Goal: Information Seeking & Learning: Learn about a topic

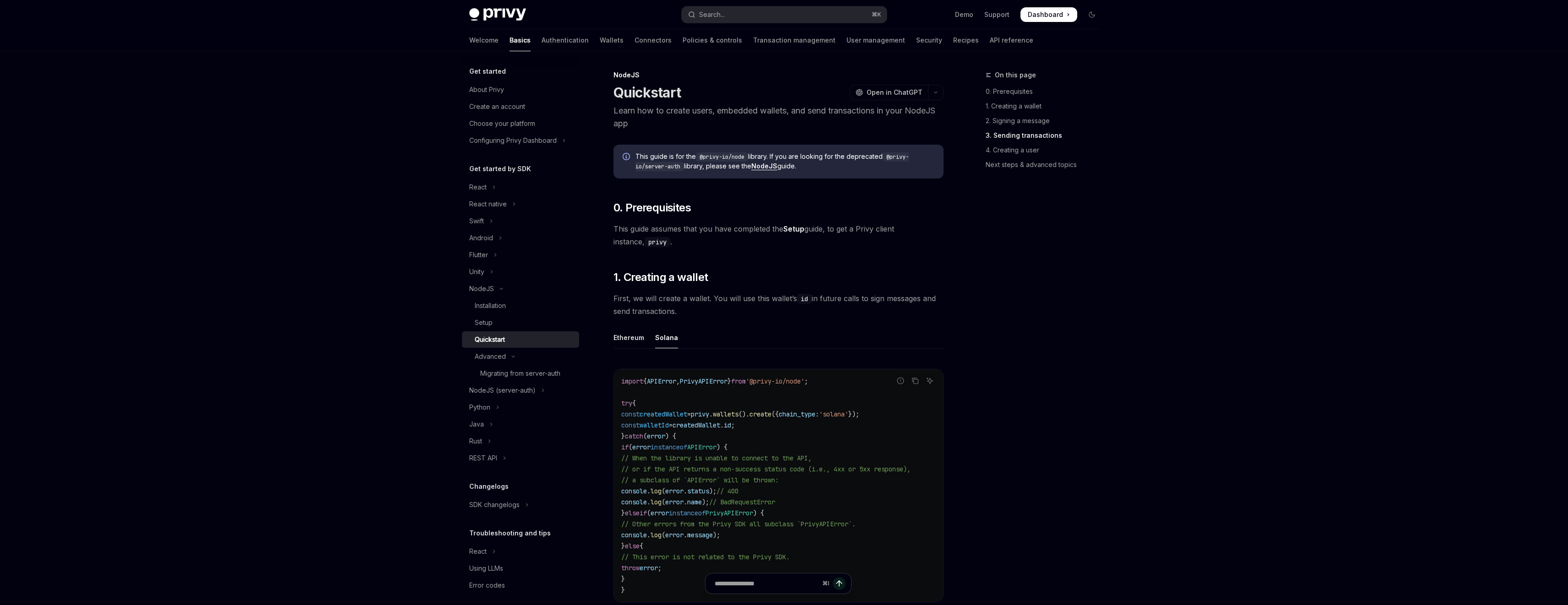
scroll to position [1178, 0]
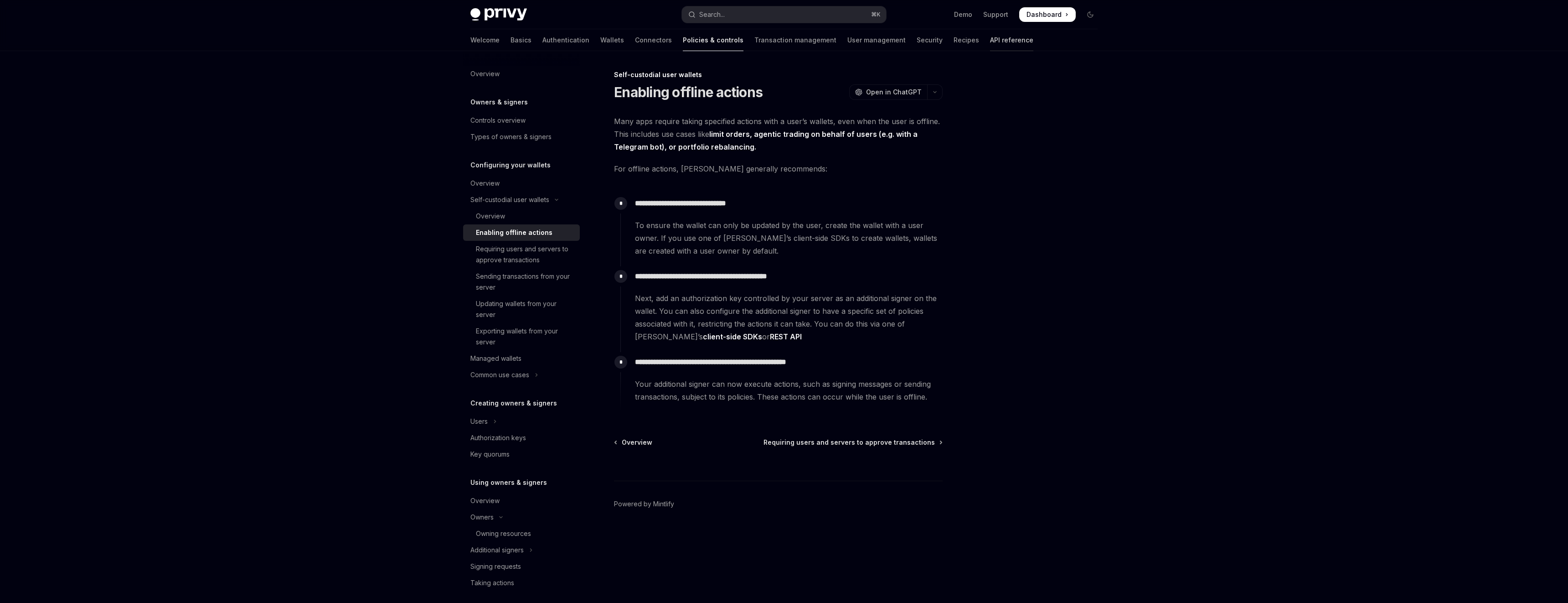
click at [990, 43] on link "API reference" at bounding box center [1011, 40] width 43 height 22
type textarea "*"
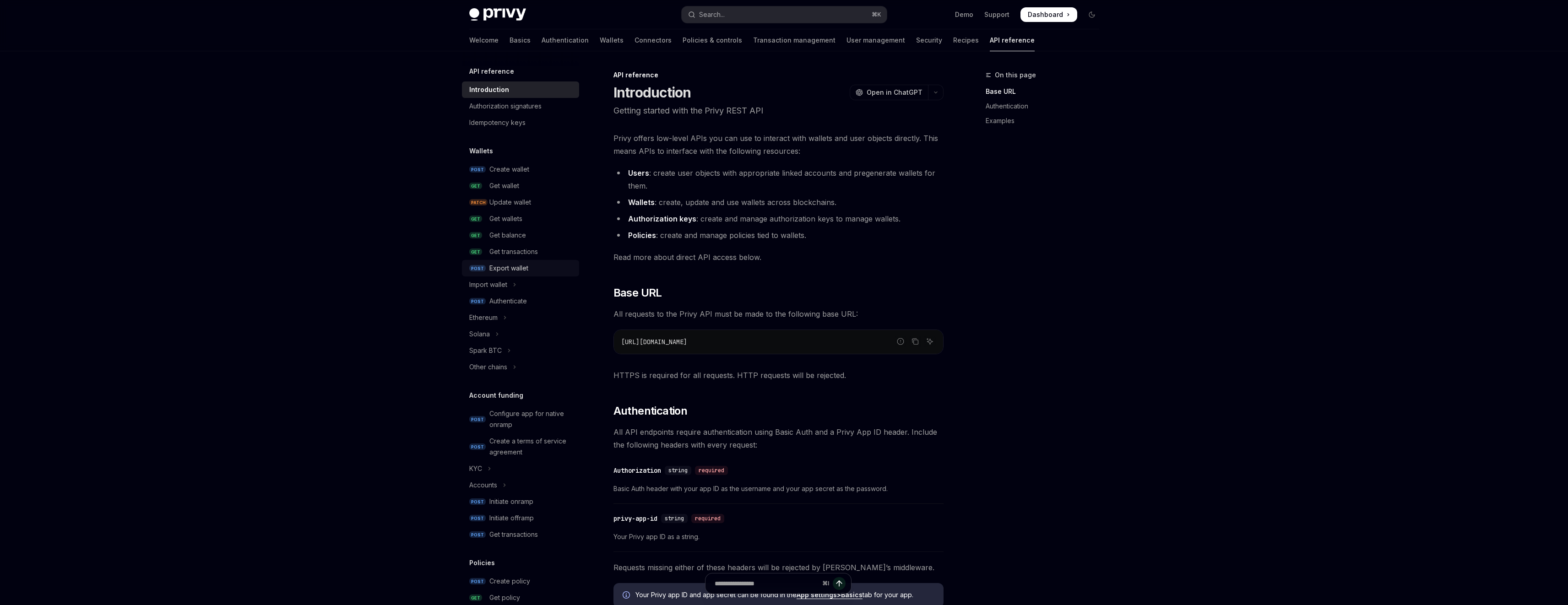
click at [519, 271] on div "Export wallet" at bounding box center [509, 268] width 39 height 11
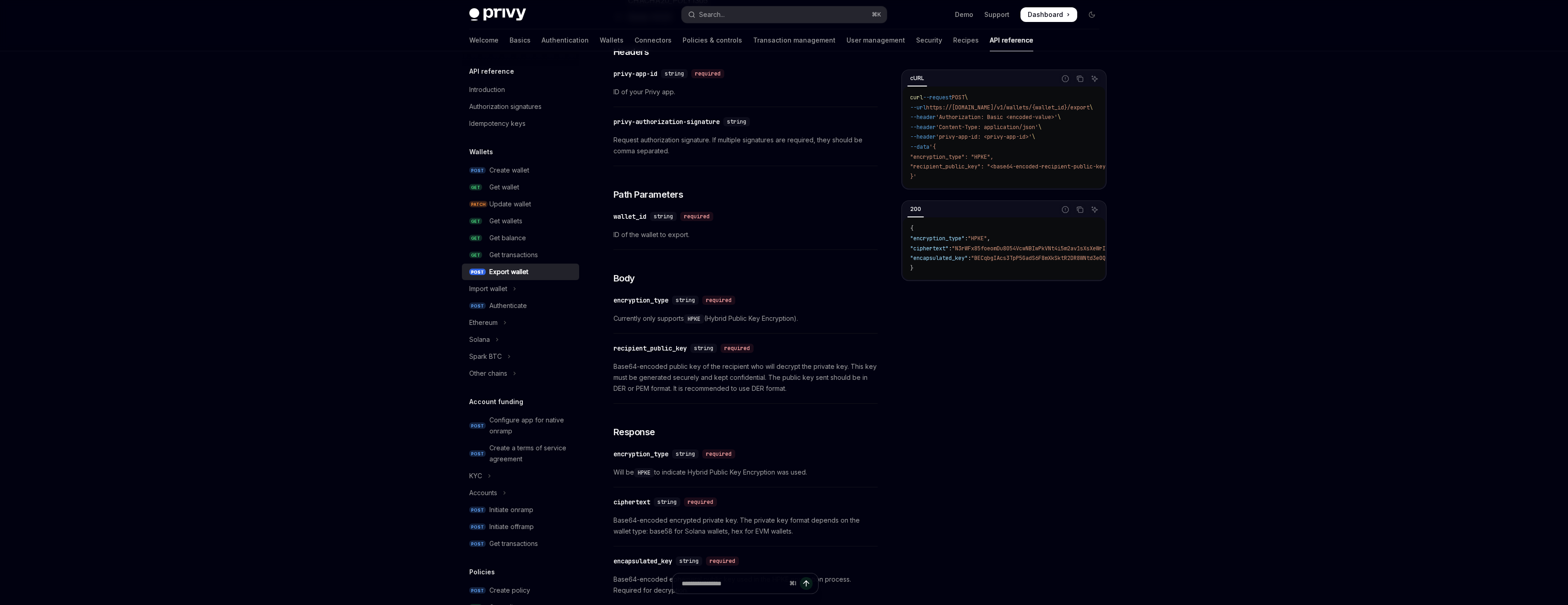
scroll to position [235, 0]
